Goal: Task Accomplishment & Management: Use online tool/utility

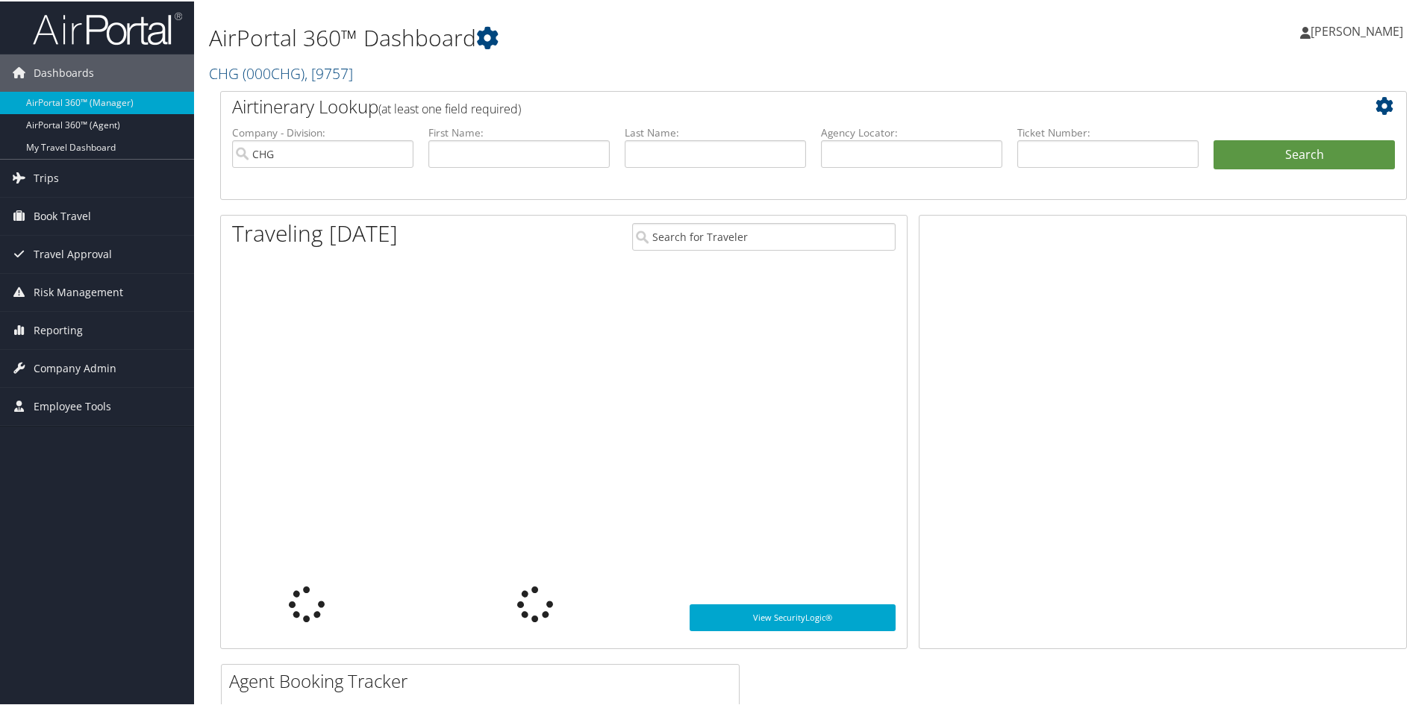
click at [78, 369] on span "Company Admin" at bounding box center [75, 366] width 83 height 37
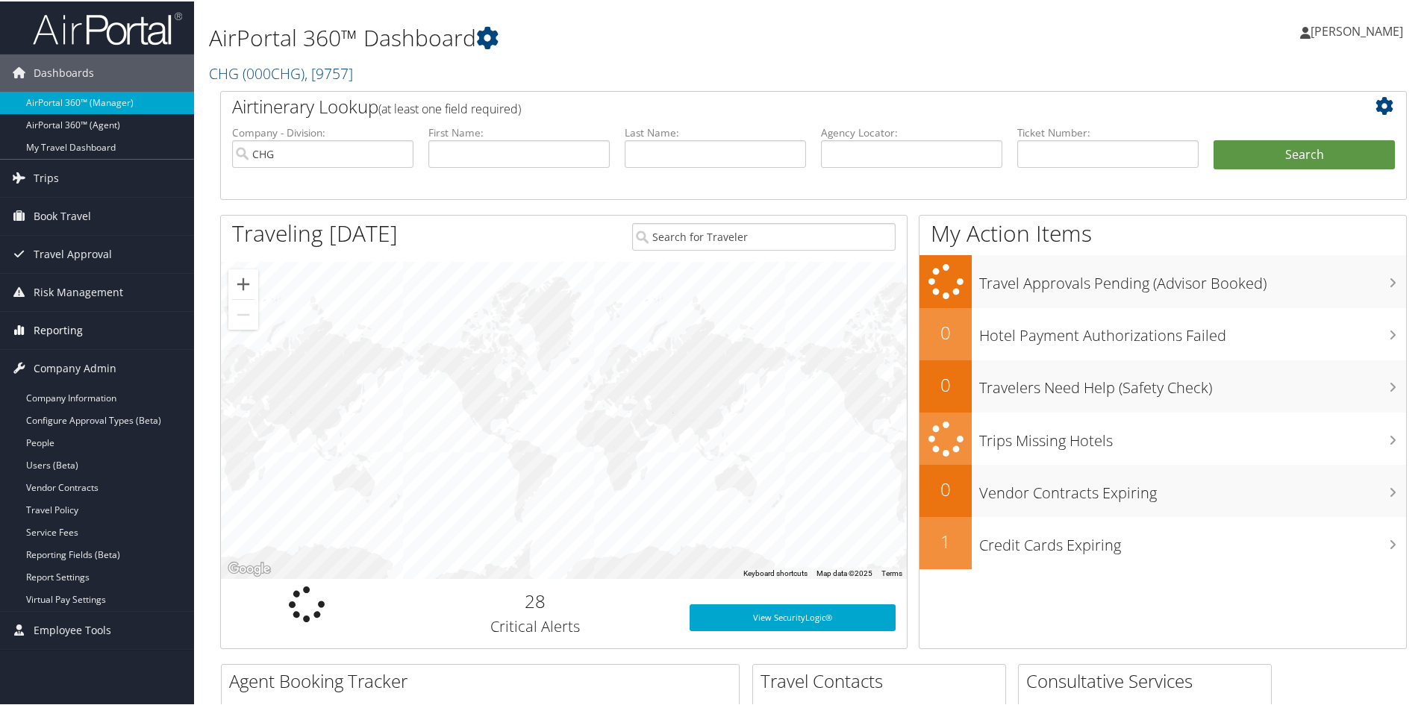
click at [58, 329] on span "Reporting" at bounding box center [58, 328] width 49 height 37
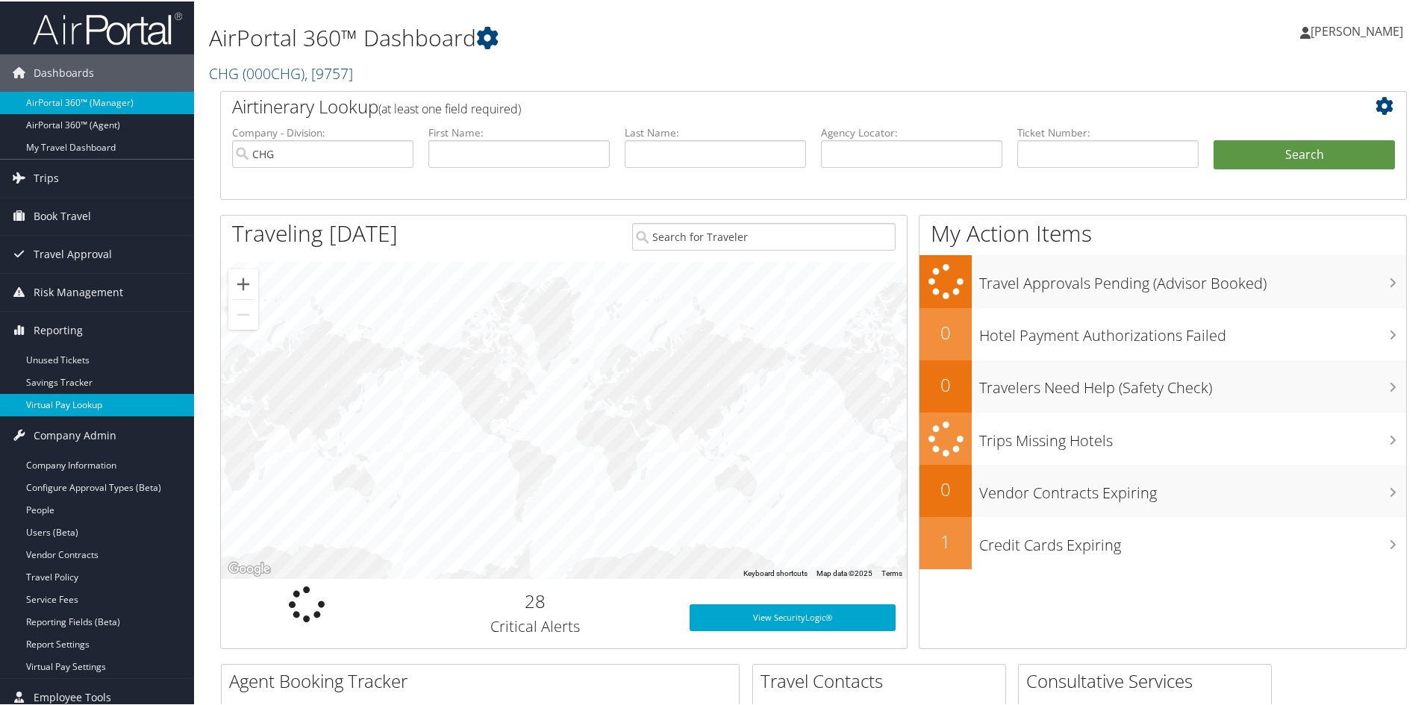
click at [69, 407] on link "Virtual Pay Lookup" at bounding box center [97, 403] width 194 height 22
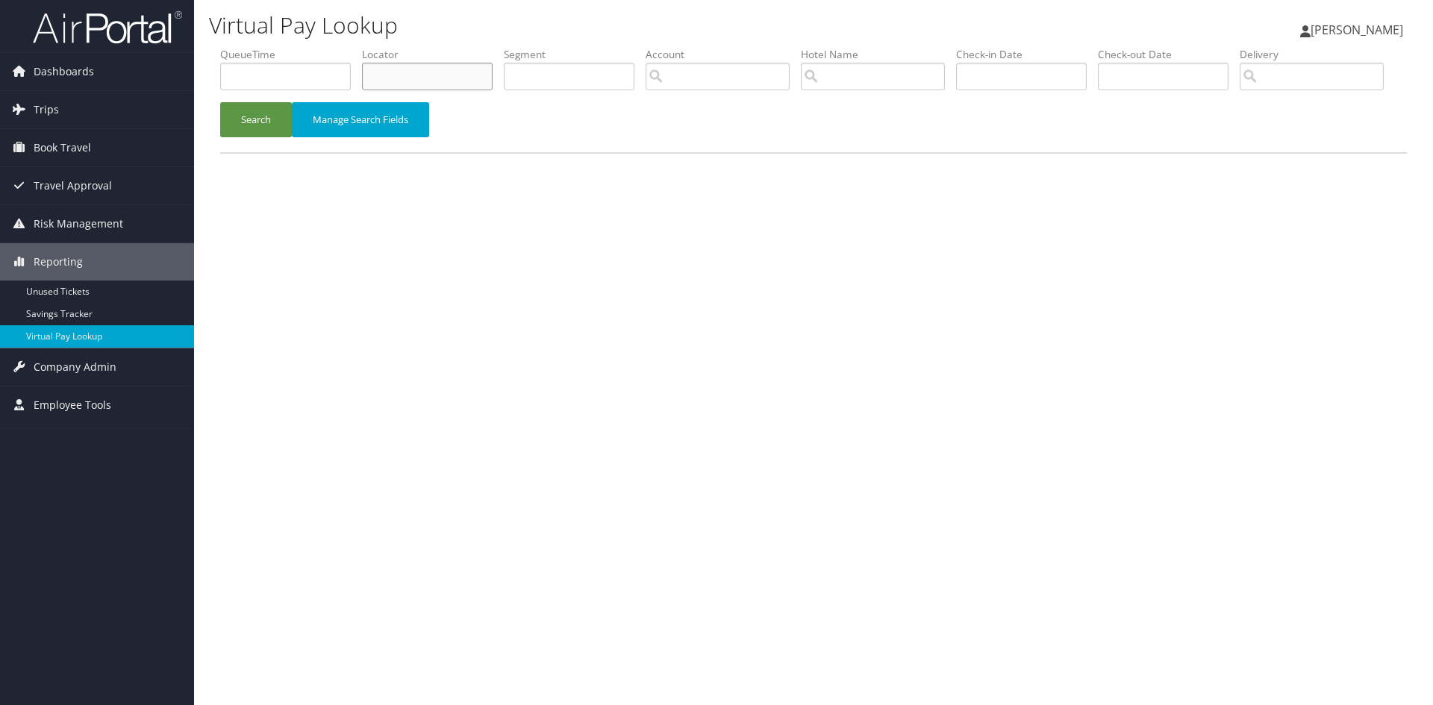
click at [386, 78] on input "text" at bounding box center [427, 77] width 131 height 28
paste input "MUXSNE"
type input "MUXSNE"
click at [257, 137] on button "Search" at bounding box center [256, 119] width 72 height 35
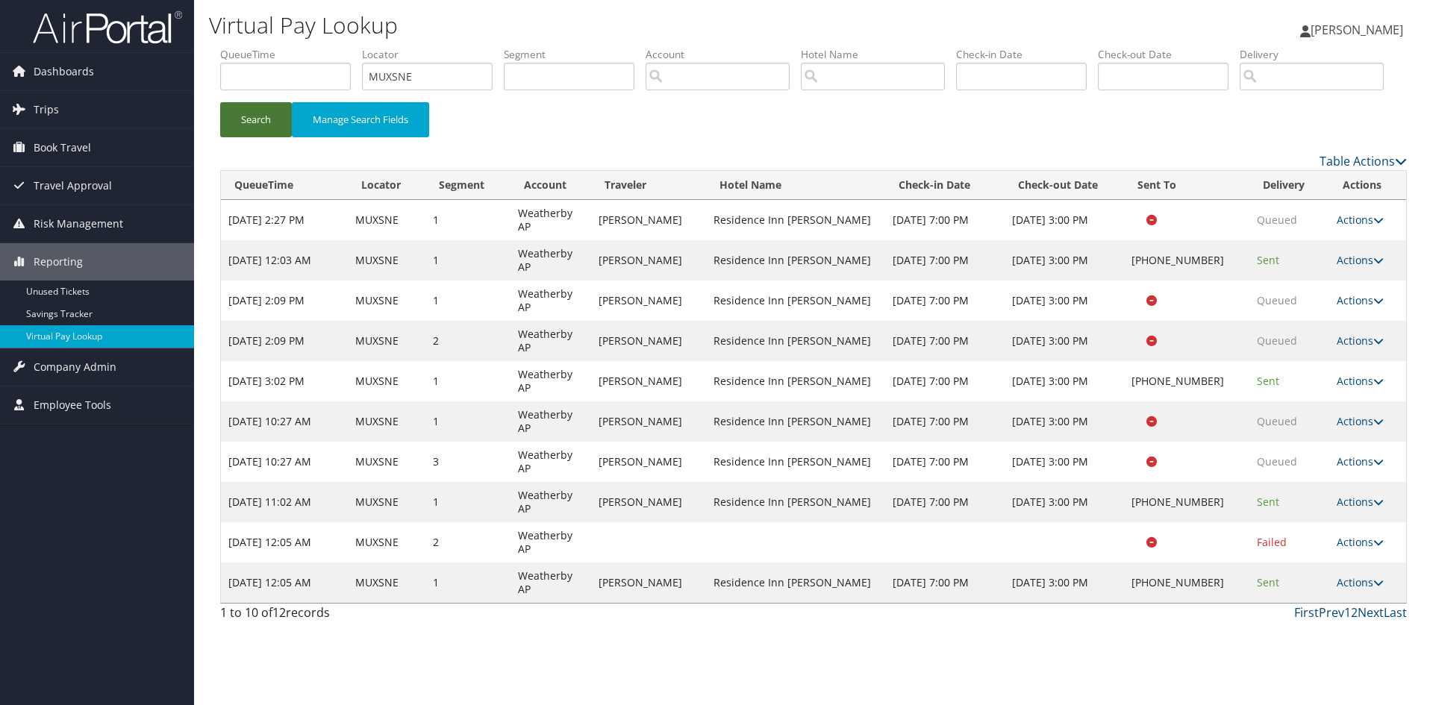
click at [1378, 467] on icon at bounding box center [1378, 462] width 10 height 10
click at [1318, 522] on link "Logs" at bounding box center [1330, 508] width 94 height 25
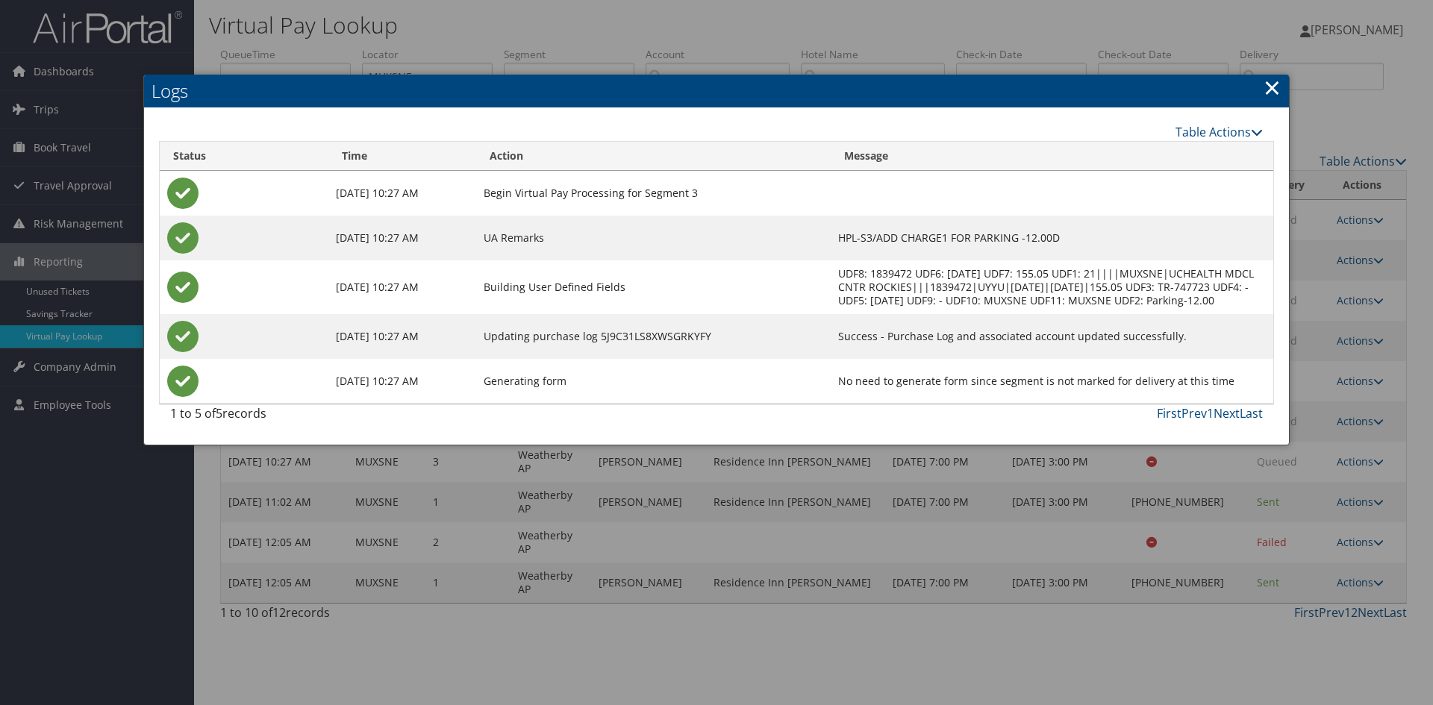
click at [1268, 89] on link "×" at bounding box center [1271, 87] width 17 height 30
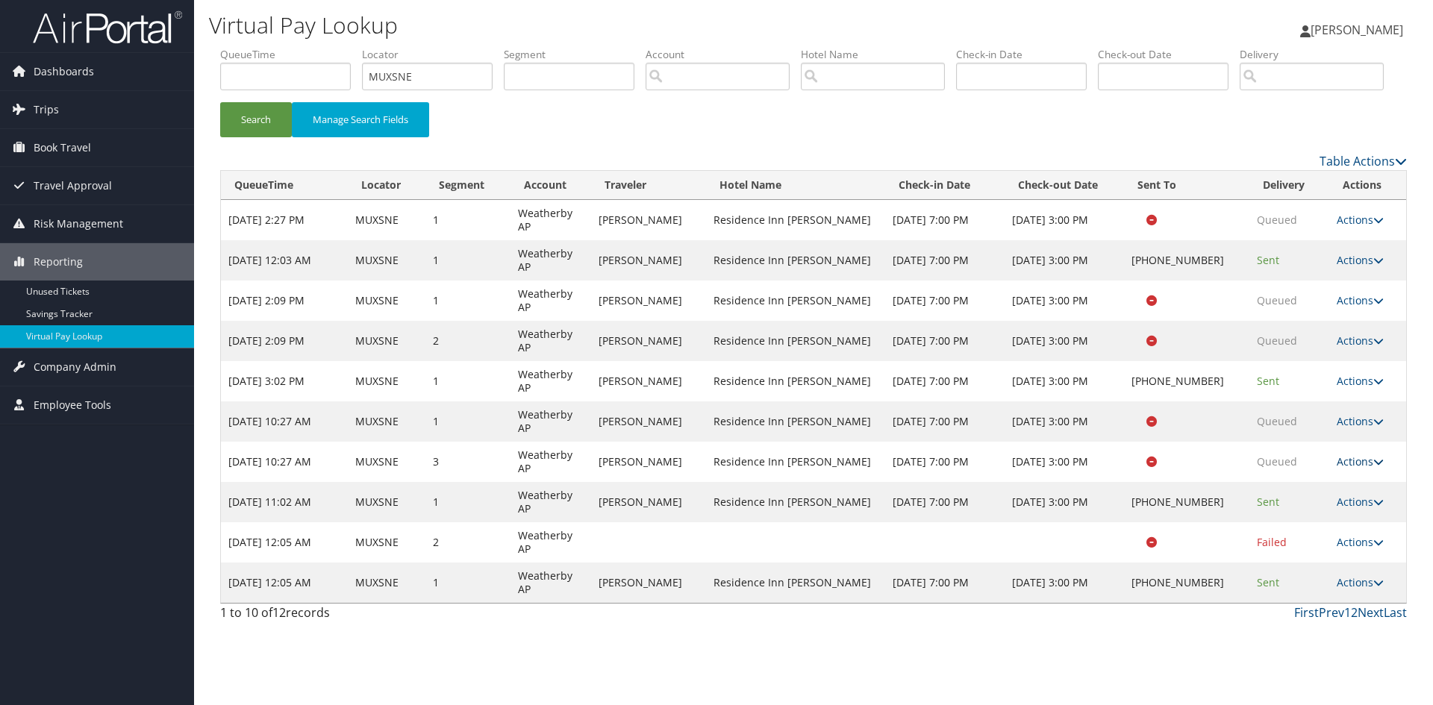
click at [1377, 467] on icon at bounding box center [1378, 462] width 10 height 10
click at [1327, 496] on link "Resend" at bounding box center [1330, 483] width 94 height 25
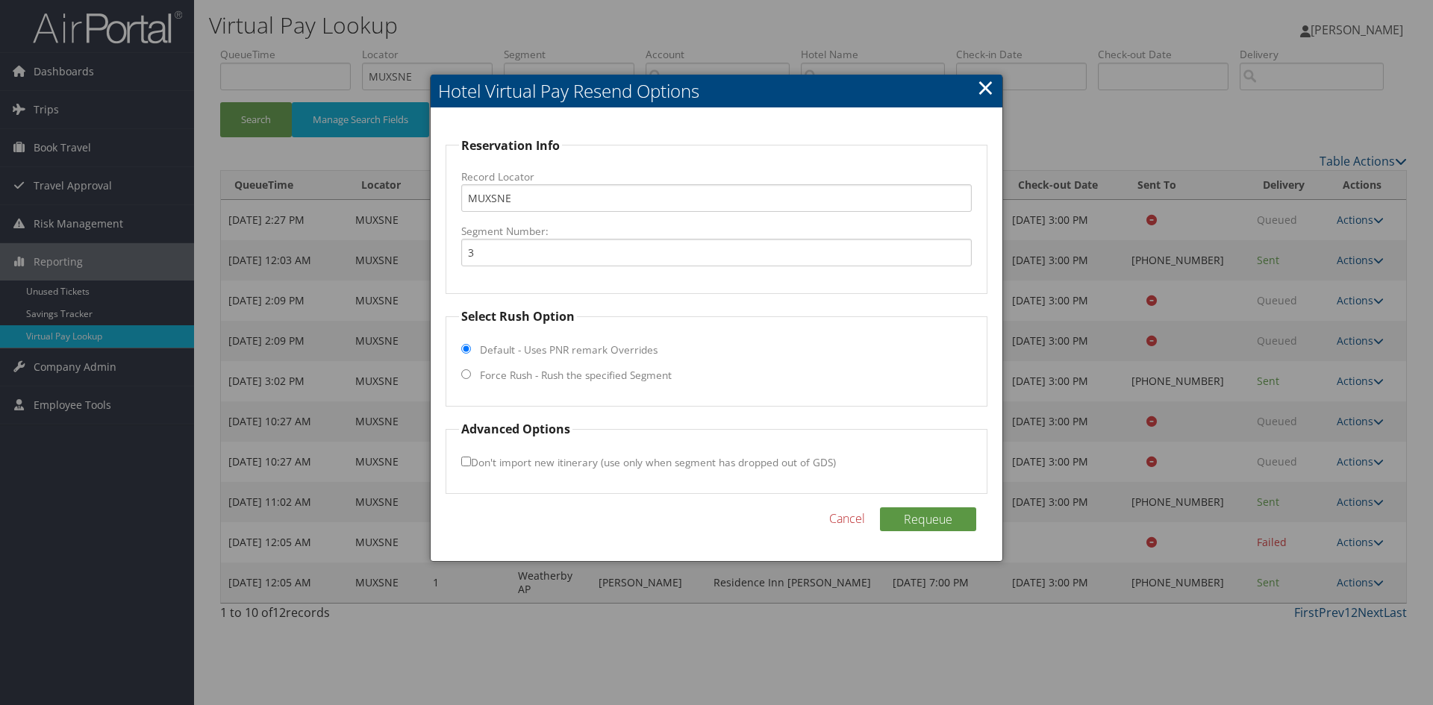
click at [464, 372] on input "Force Rush - Rush the specified Segment" at bounding box center [466, 374] width 10 height 10
radio input "true"
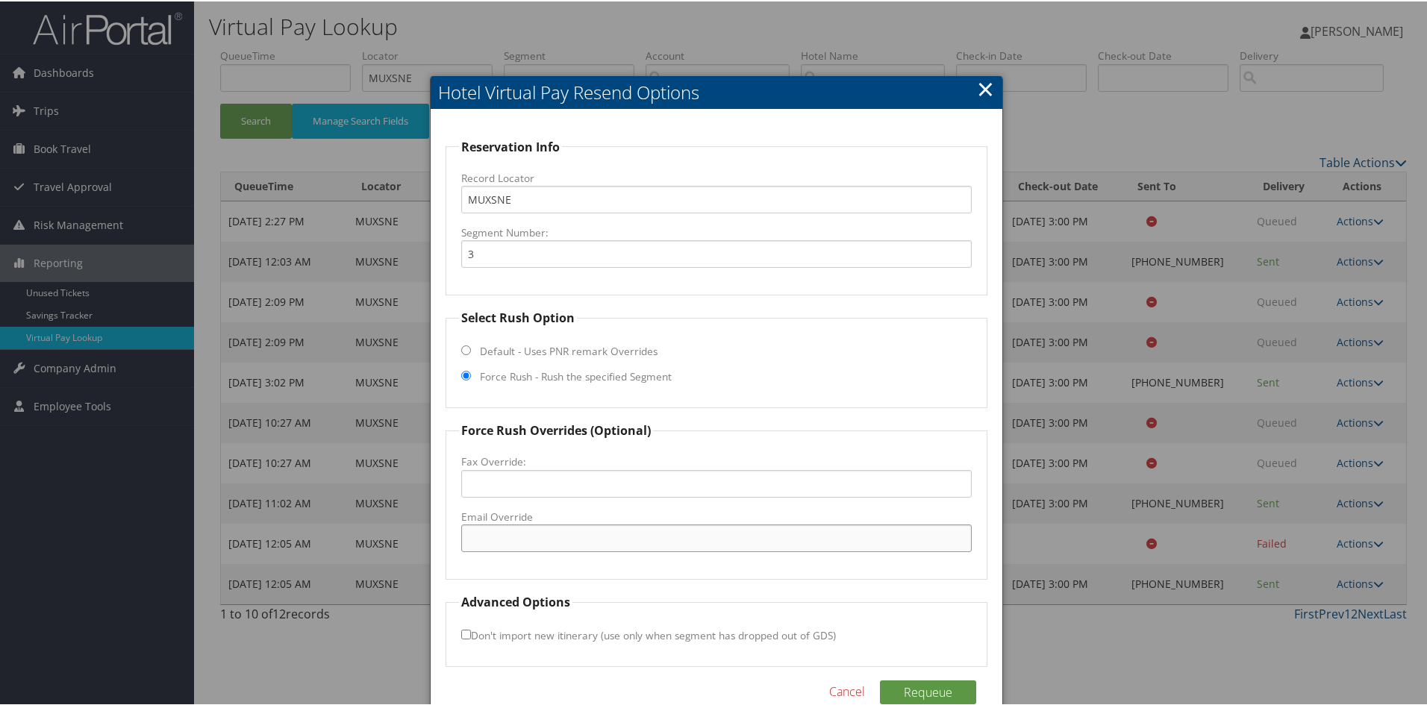
click at [482, 529] on input "Email Override" at bounding box center [716, 537] width 510 height 28
type input "SHERYLE.BELILE@MARRIOTT.COM"
click at [923, 687] on button "Requeue" at bounding box center [928, 691] width 96 height 24
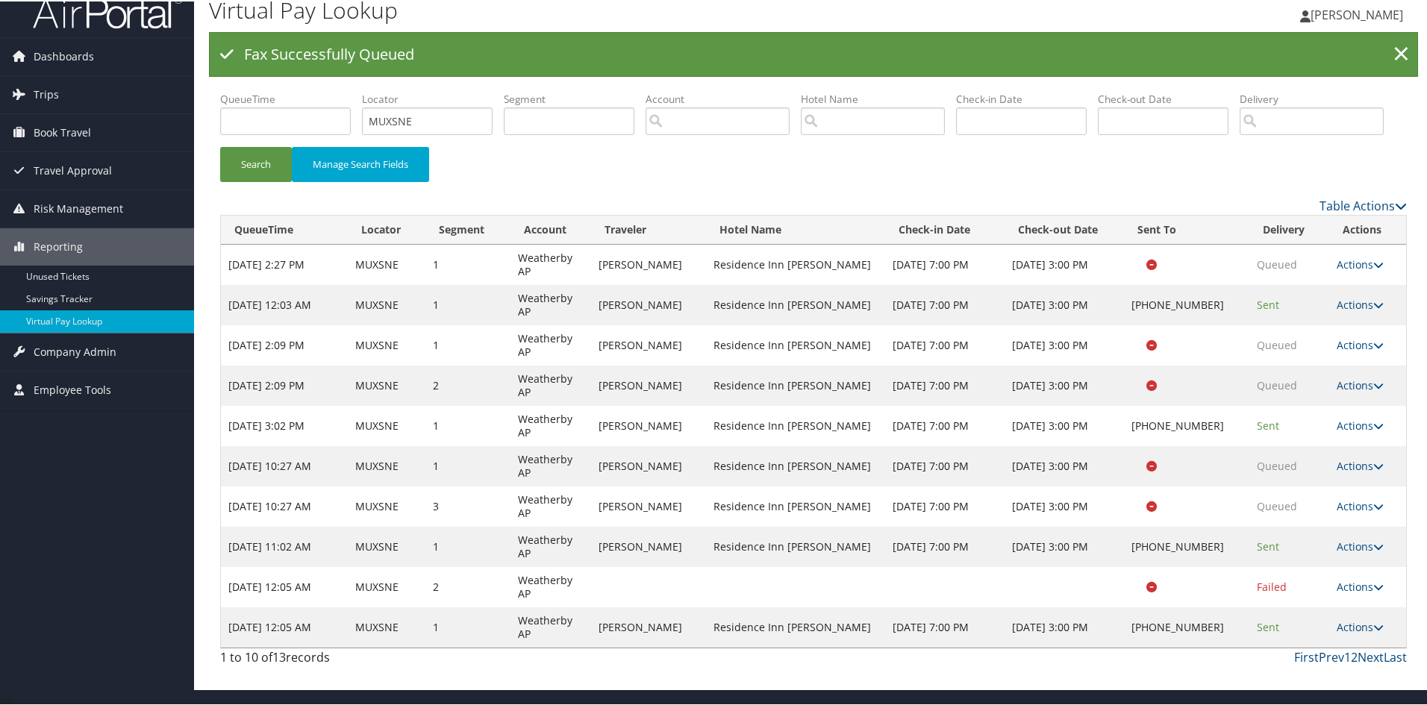
scroll to position [25, 0]
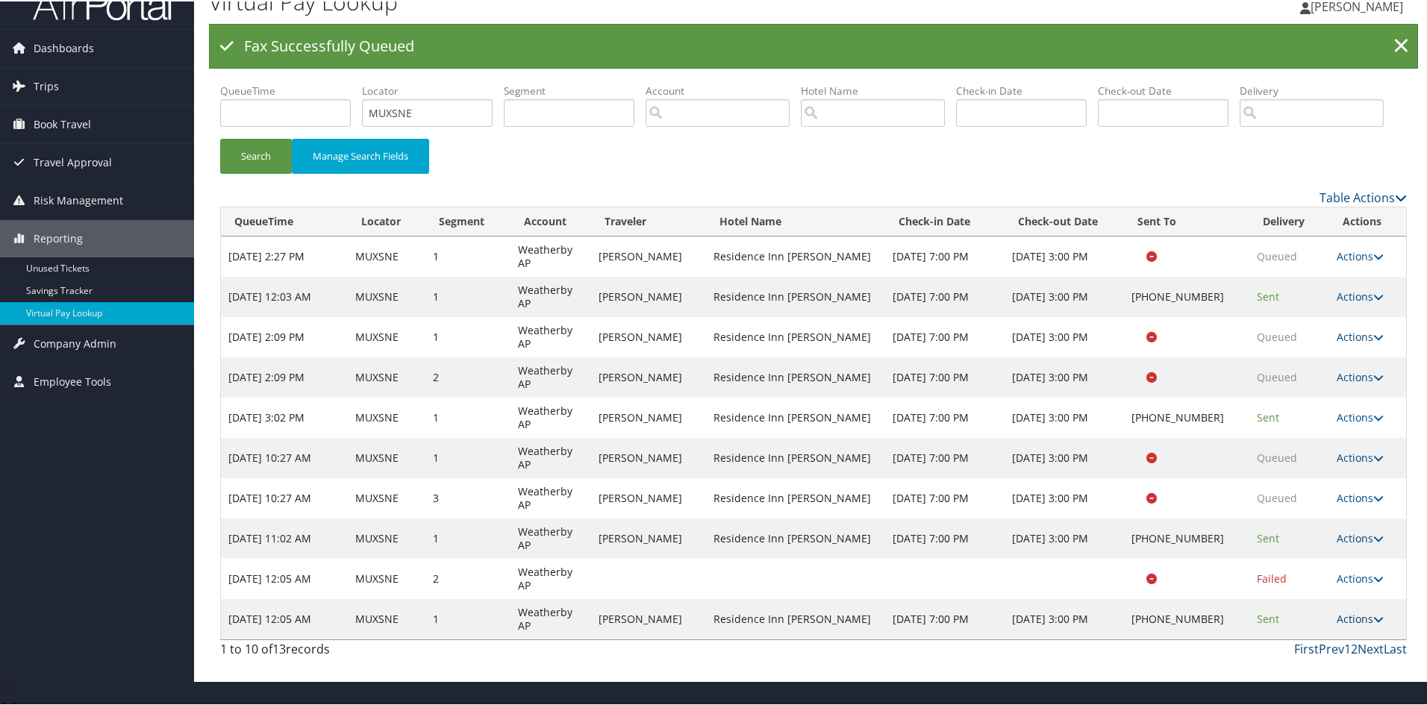
click at [1373, 623] on icon at bounding box center [1378, 618] width 10 height 10
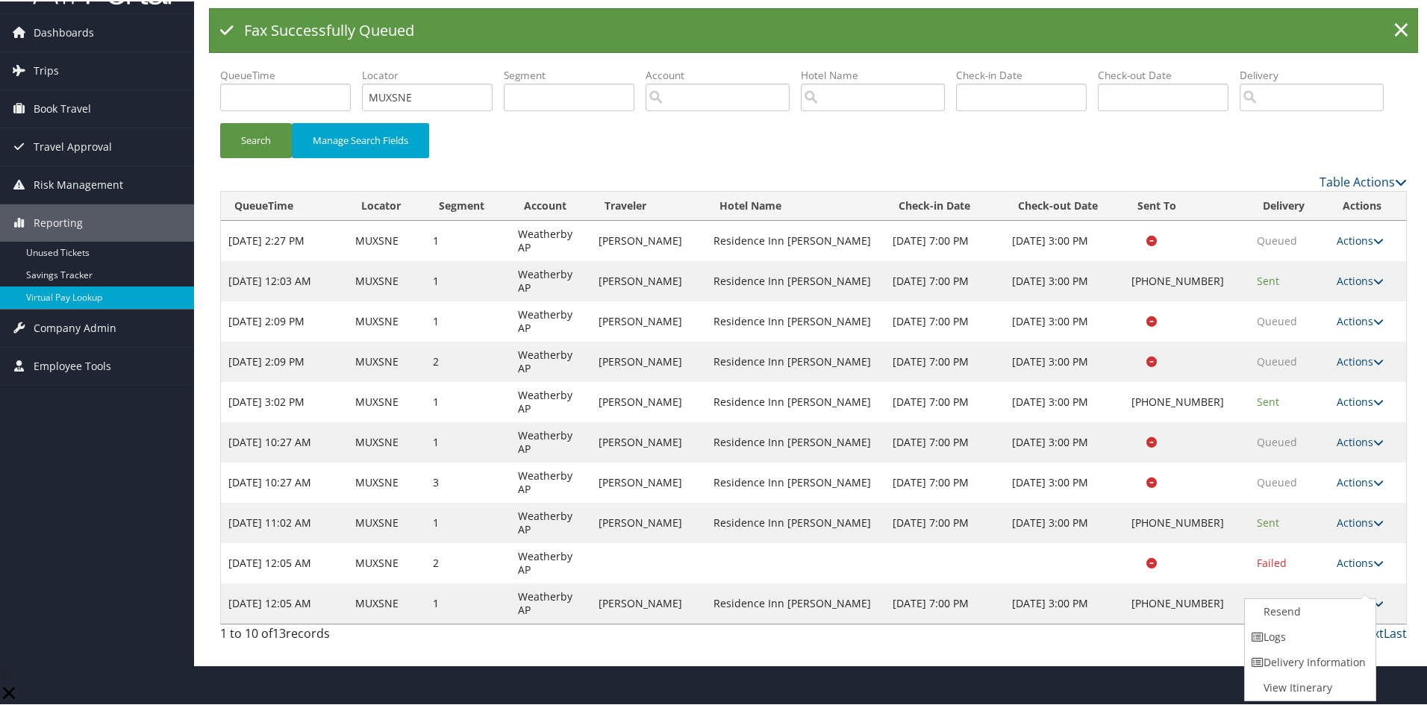
scroll to position [30, 0]
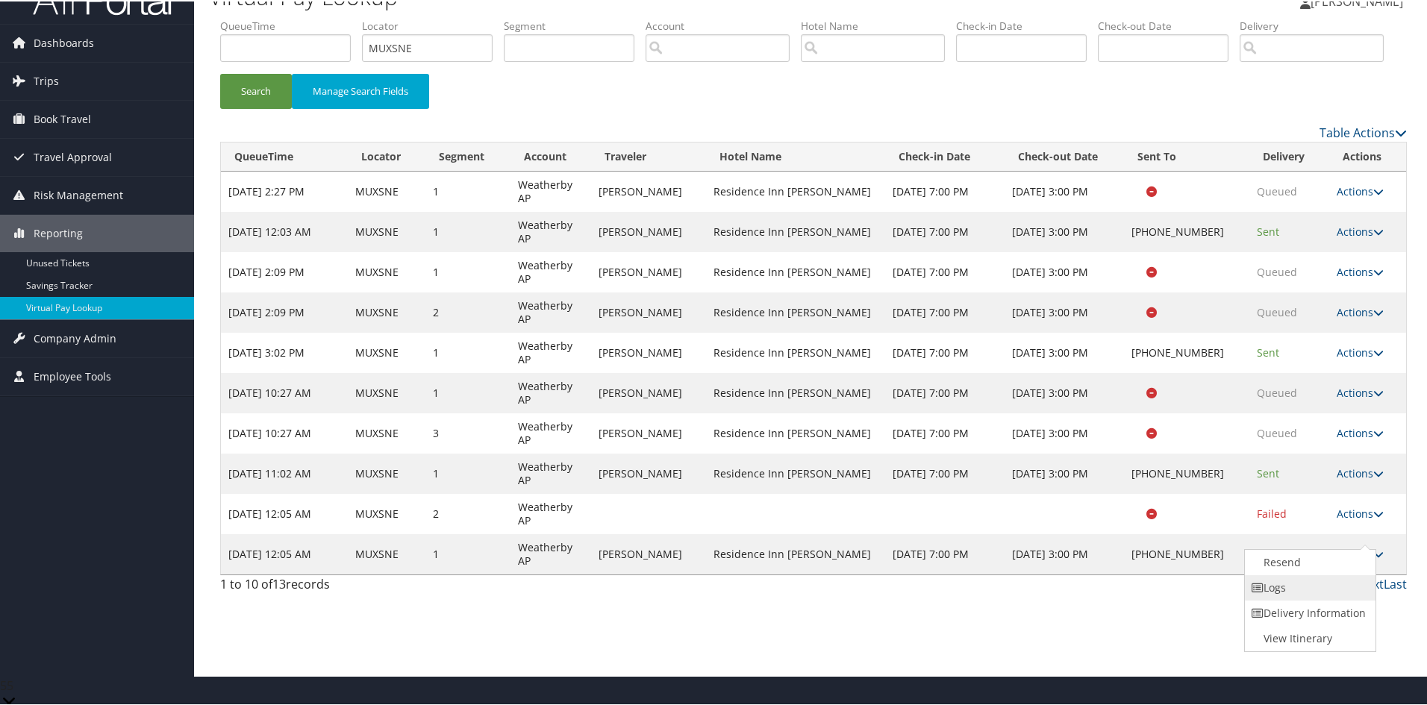
click at [1293, 599] on link "Logs" at bounding box center [1309, 586] width 128 height 25
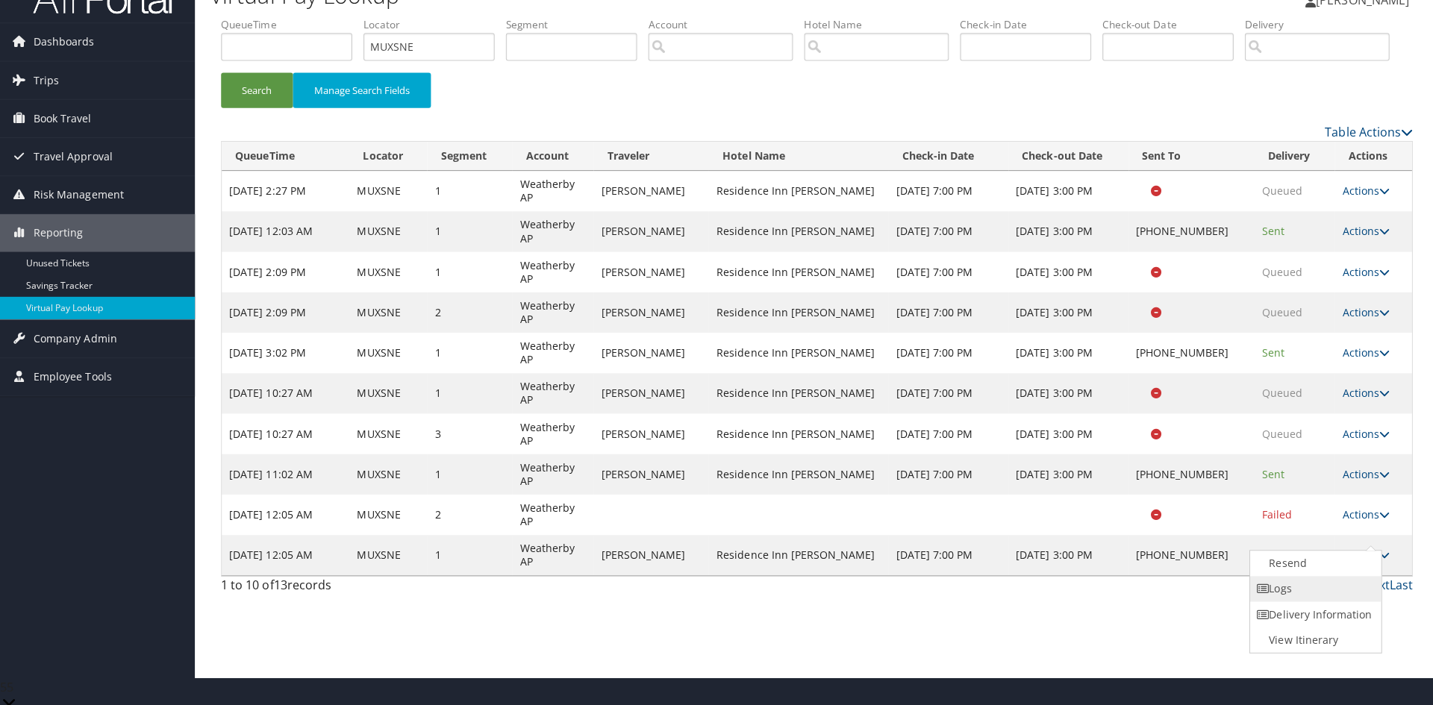
scroll to position [0, 0]
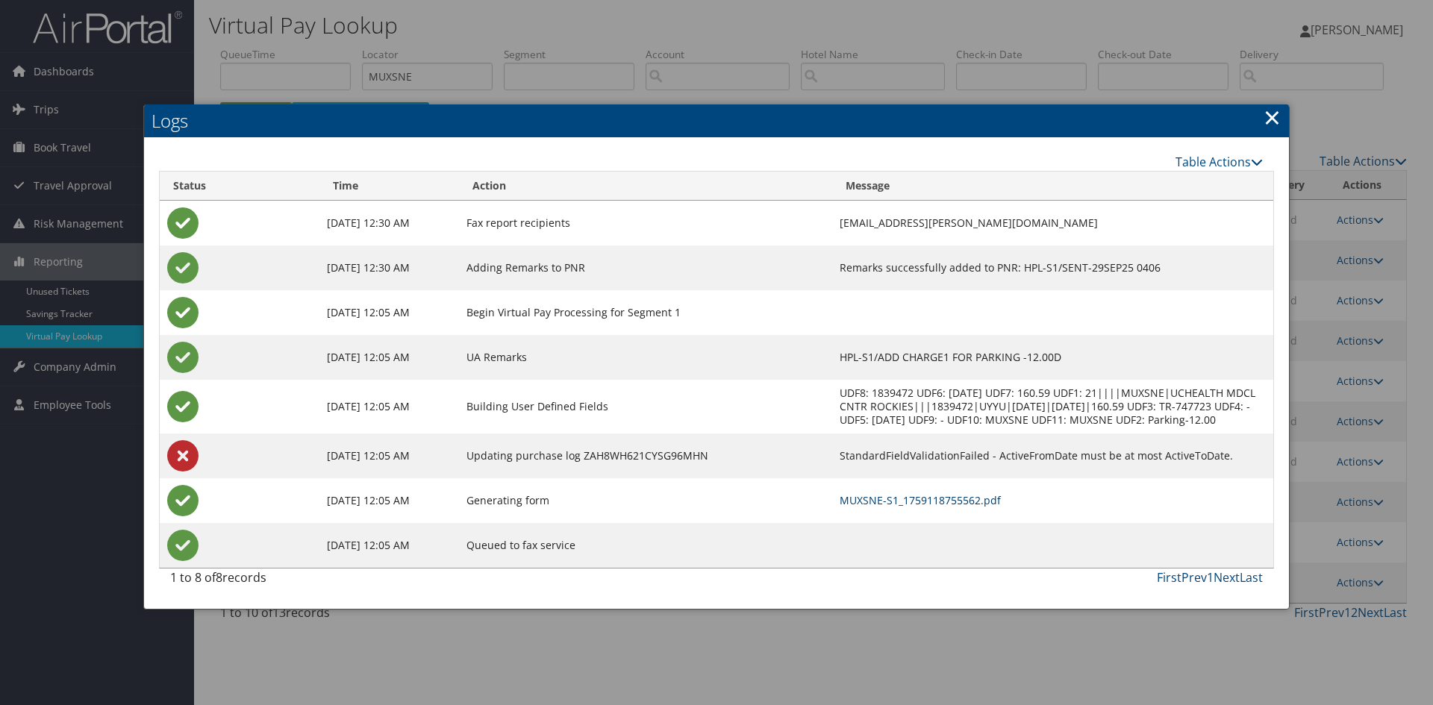
click at [901, 500] on link "MUXSNE-S1_1759118755562.pdf" at bounding box center [919, 500] width 161 height 14
